Goal: Find specific page/section: Find specific page/section

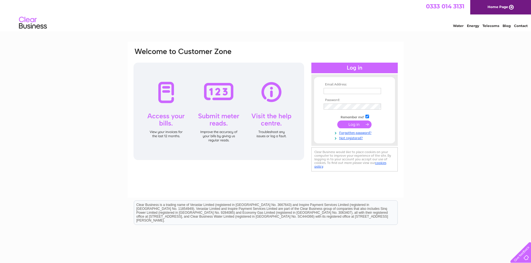
type input "info@smartgassolutions.co.uk"
click at [355, 125] on input "submit" at bounding box center [354, 125] width 34 height 8
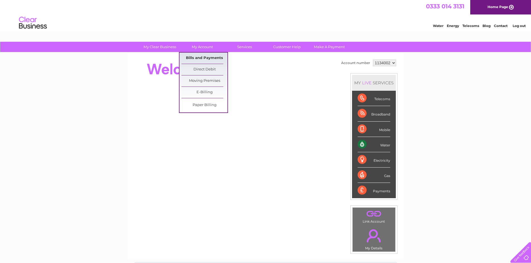
click at [201, 58] on link "Bills and Payments" at bounding box center [204, 58] width 46 height 11
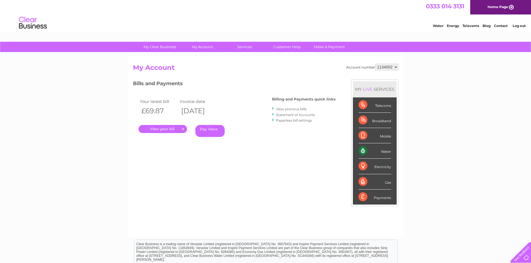
click at [169, 129] on link "." at bounding box center [162, 129] width 48 height 8
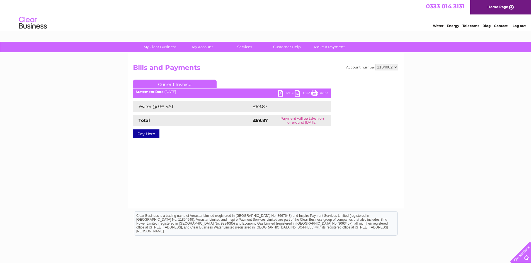
click at [285, 94] on link "PDF" at bounding box center [286, 94] width 17 height 8
